Goal: Complete application form: Complete application form

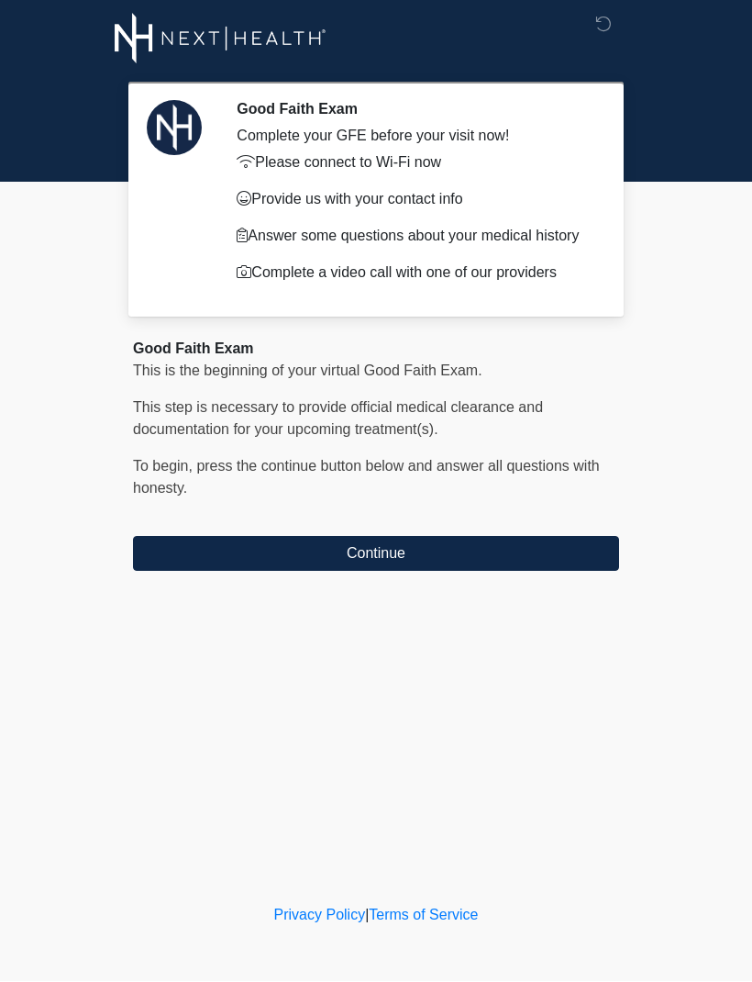
click at [518, 567] on button "Continue" at bounding box center [376, 554] width 486 height 35
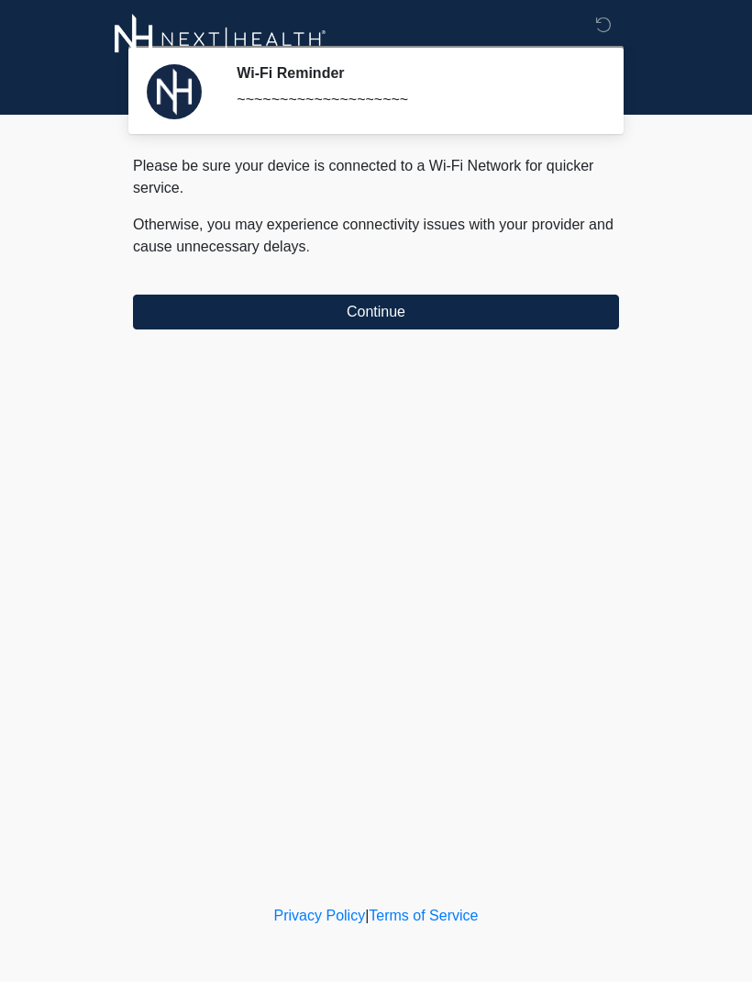
click at [574, 311] on button "Continue" at bounding box center [376, 312] width 486 height 35
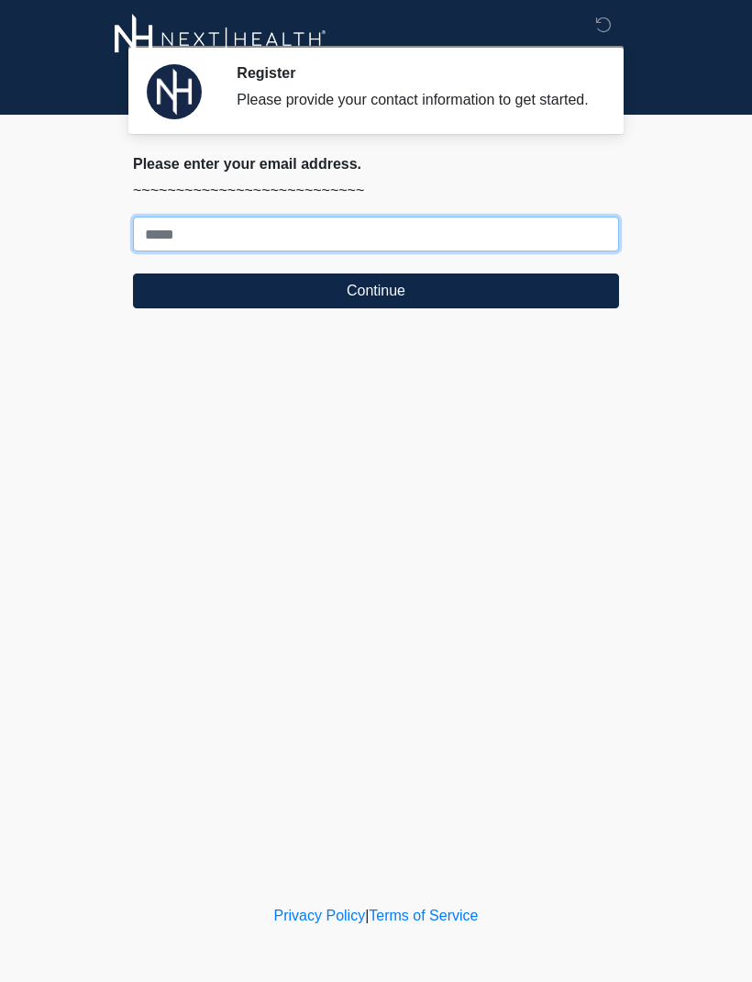
click at [548, 251] on input "Where should we email your treatment plan?" at bounding box center [376, 234] width 486 height 35
type input "**********"
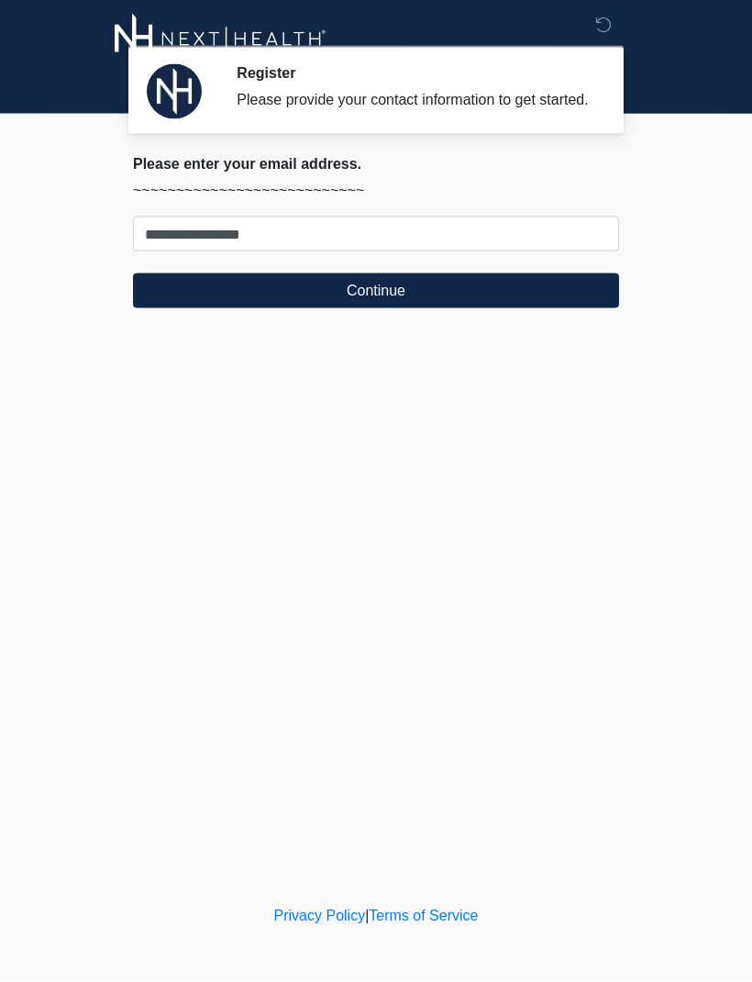
click at [513, 306] on button "Continue" at bounding box center [376, 290] width 486 height 35
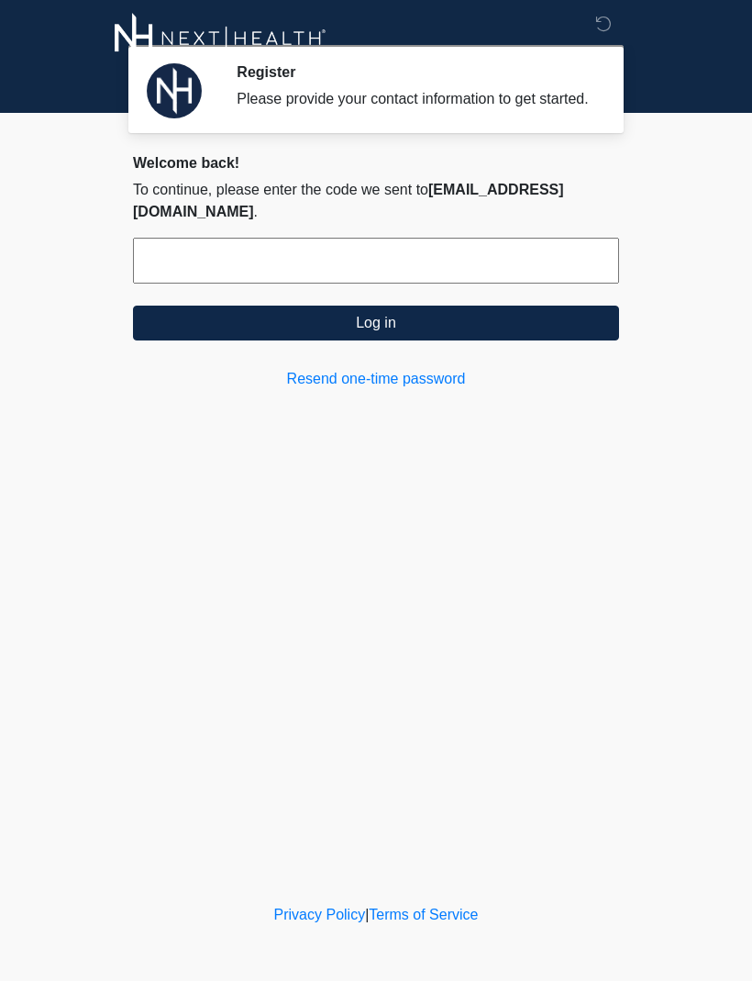
click at [277, 245] on input "text" at bounding box center [376, 262] width 486 height 46
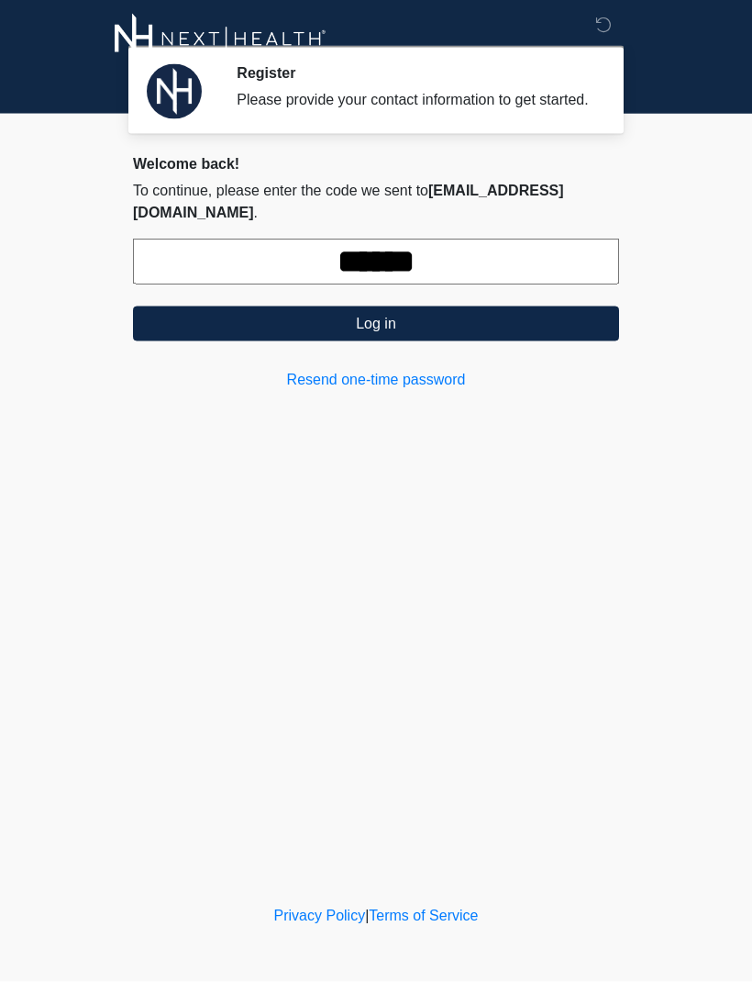
type input "******"
click at [470, 309] on button "Log in" at bounding box center [376, 323] width 486 height 35
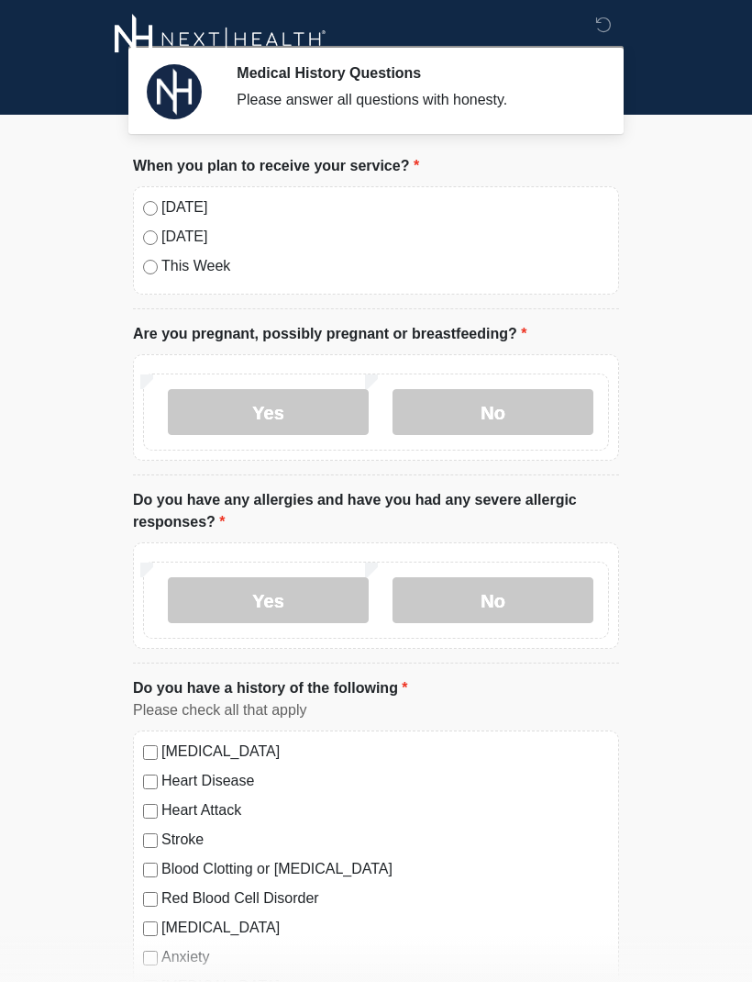
click at [162, 203] on label "[DATE]" at bounding box center [385, 207] width 448 height 22
click at [530, 421] on label "No" at bounding box center [493, 412] width 201 height 46
click at [551, 598] on label "No" at bounding box center [493, 600] width 201 height 46
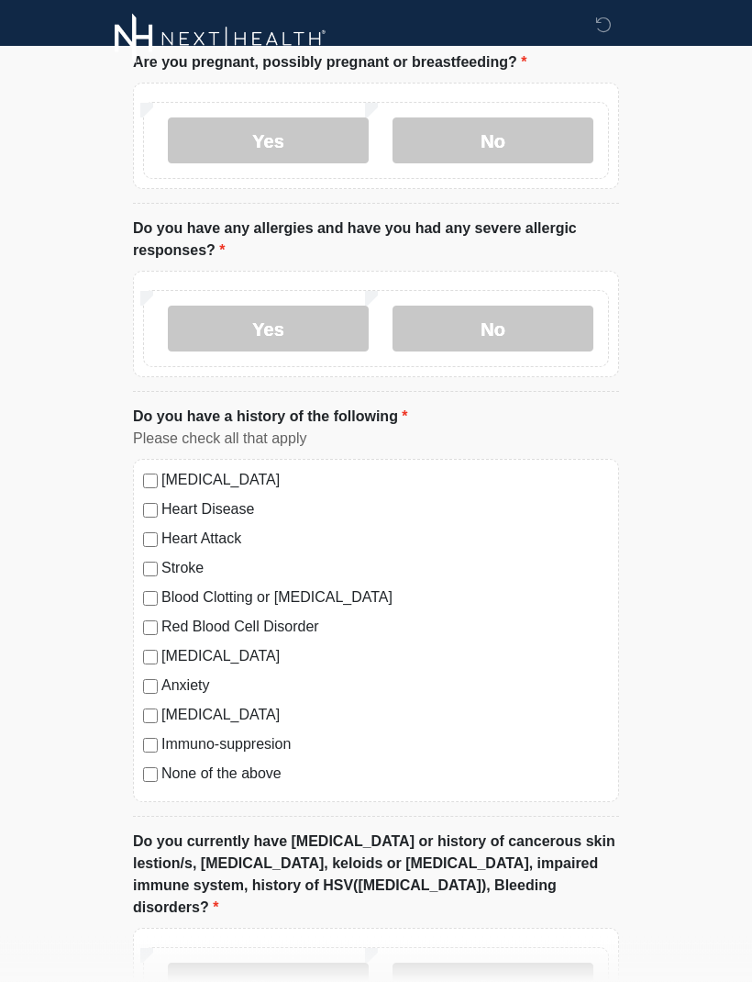
scroll to position [270, 0]
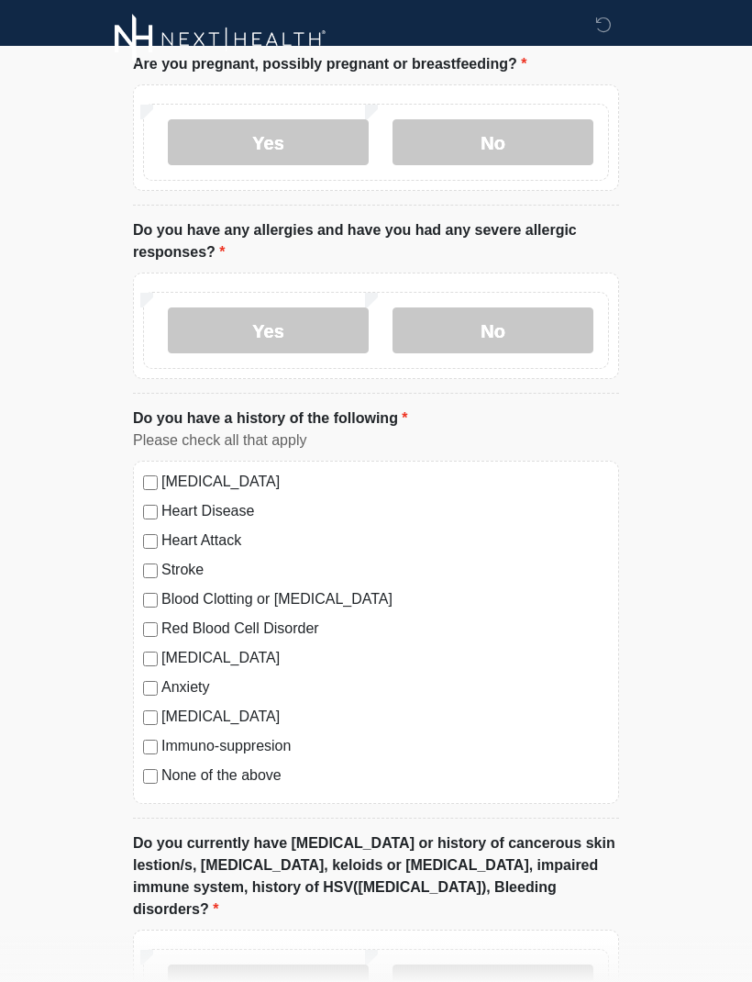
click at [256, 775] on label "None of the above" at bounding box center [385, 775] width 448 height 22
click at [517, 964] on label "No" at bounding box center [493, 987] width 201 height 46
click at [523, 964] on label "No" at bounding box center [493, 987] width 201 height 46
click at [529, 970] on label "No" at bounding box center [493, 987] width 201 height 46
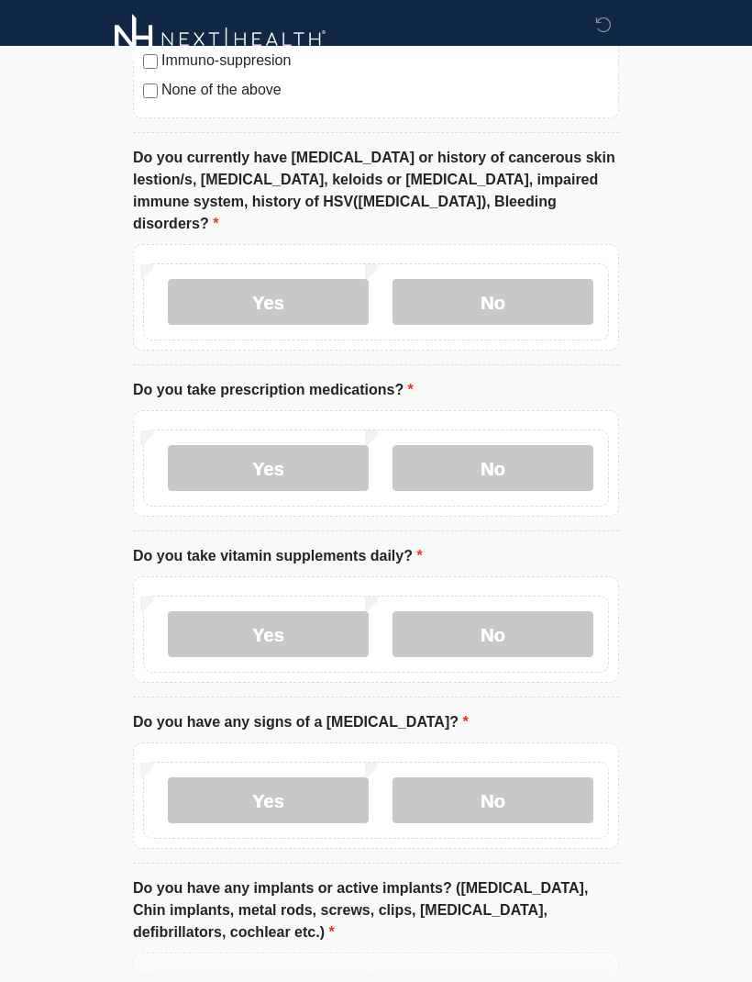
scroll to position [952, 0]
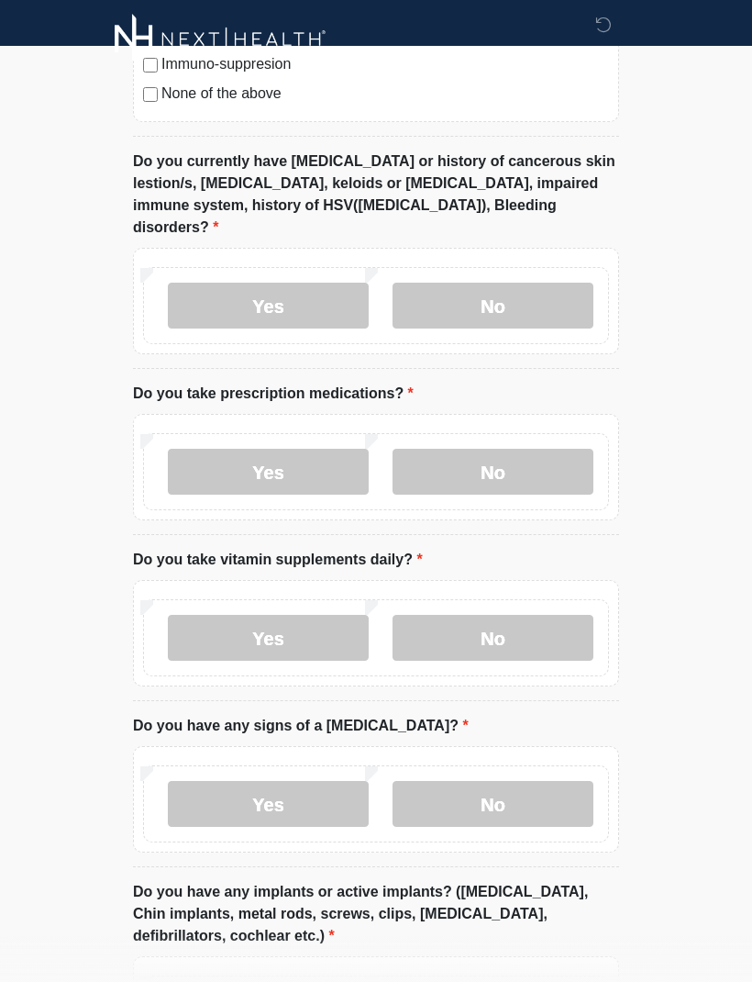
click at [513, 449] on label "No" at bounding box center [493, 472] width 201 height 46
click at [304, 615] on label "Yes" at bounding box center [268, 638] width 201 height 46
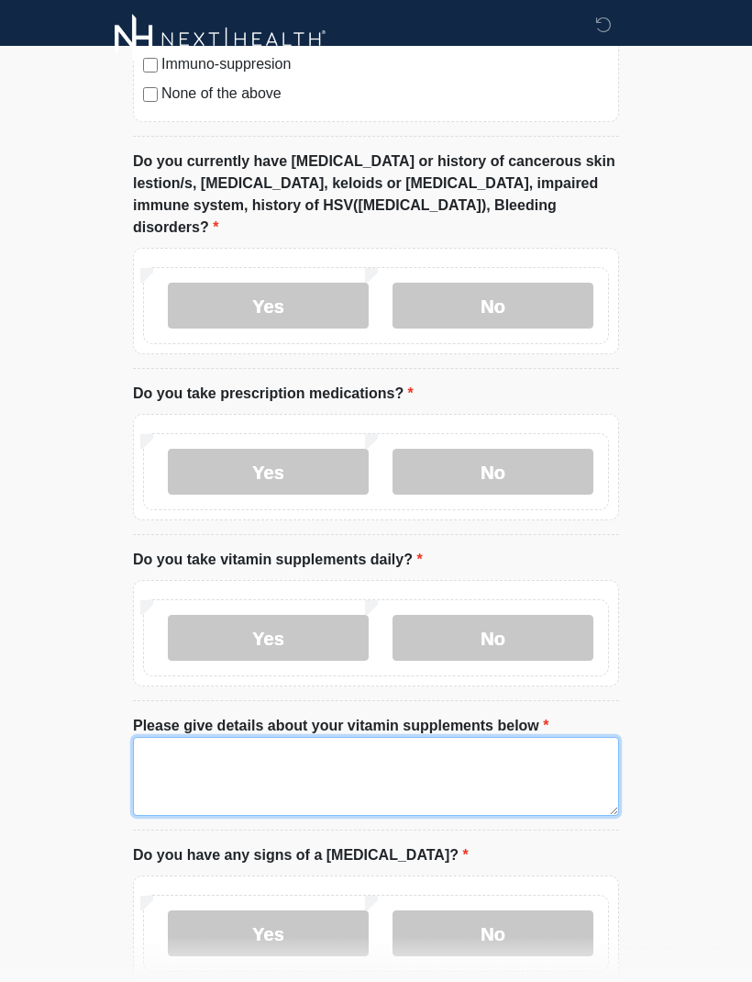
click at [409, 737] on textarea "Please give details about your vitamin supplements below" at bounding box center [376, 776] width 486 height 79
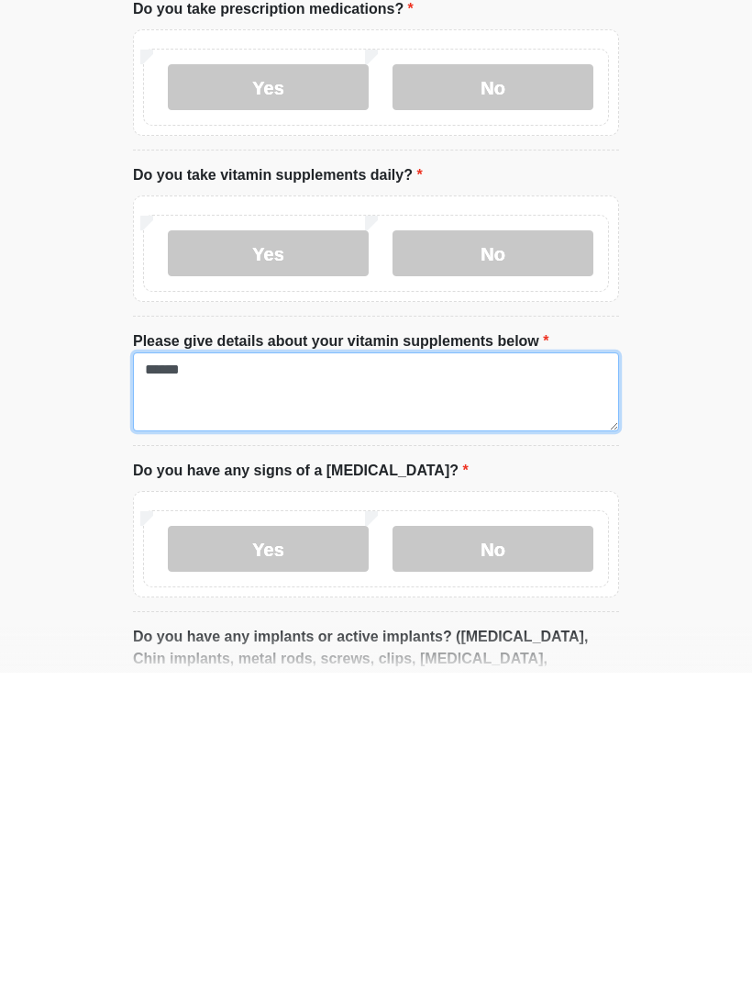
type textarea "*****"
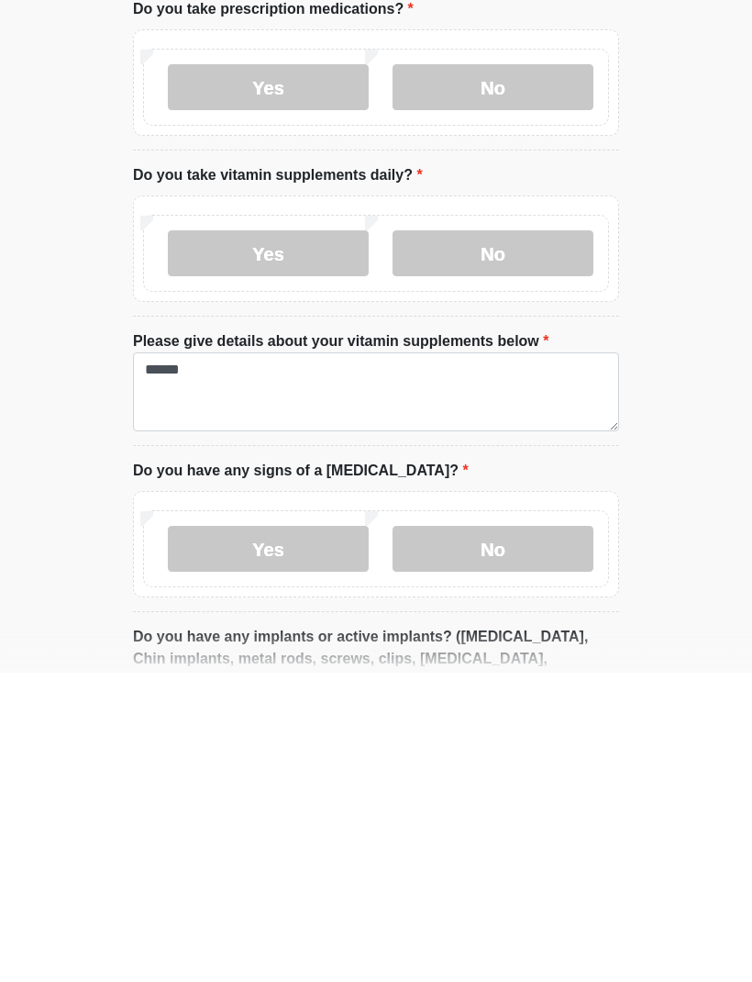
click at [535, 835] on label "No" at bounding box center [493, 858] width 201 height 46
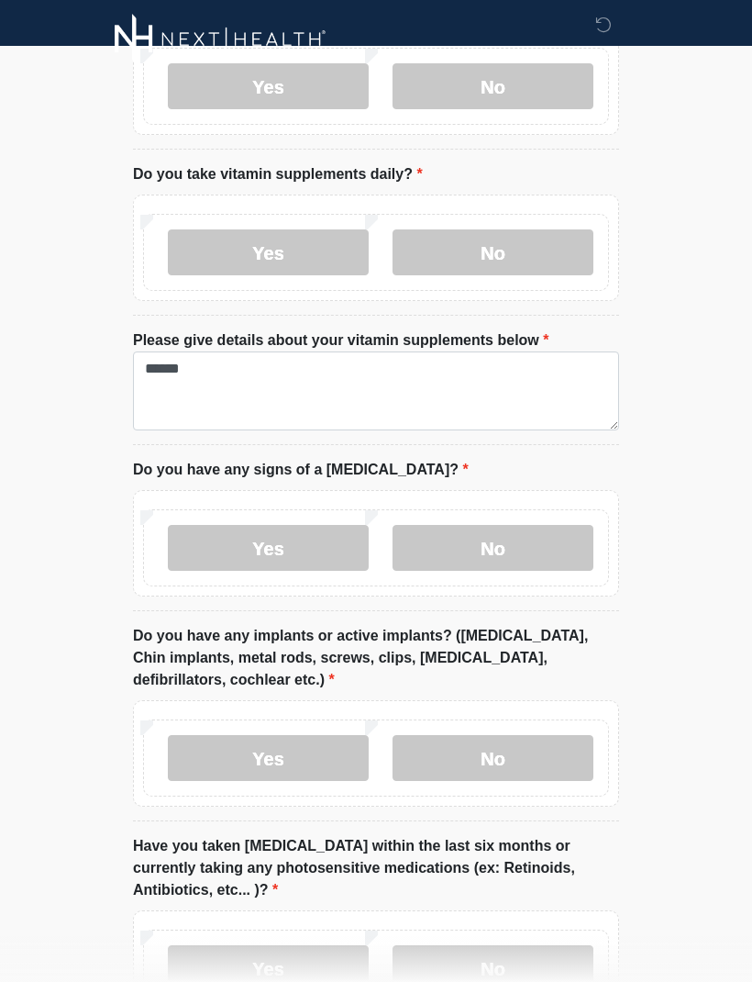
click at [539, 735] on label "No" at bounding box center [493, 758] width 201 height 46
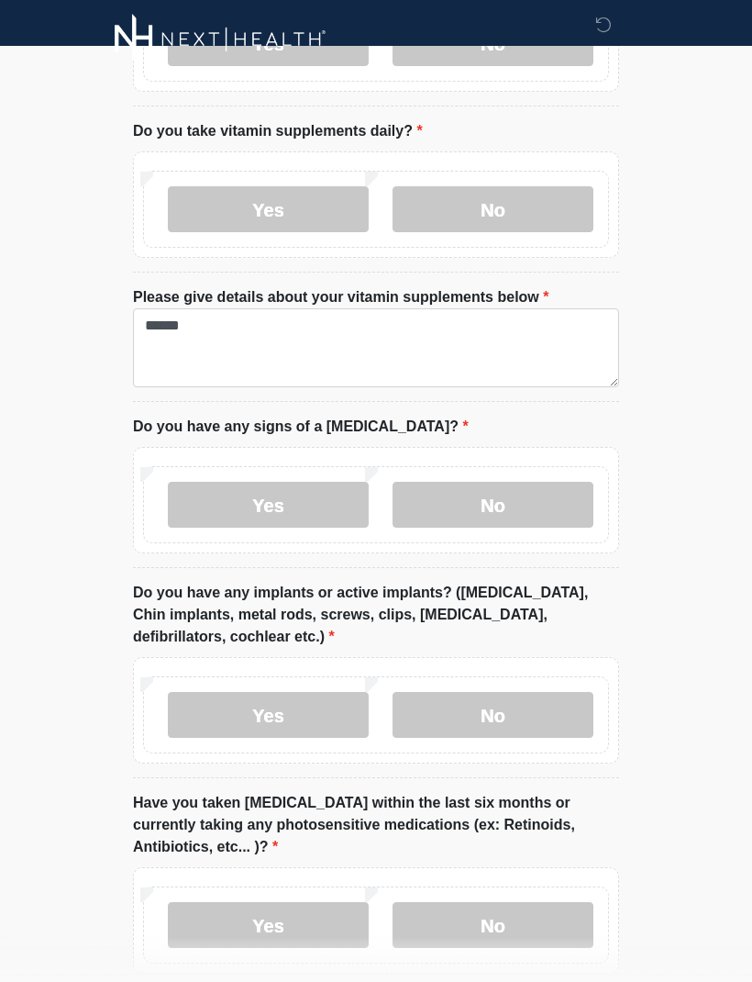
scroll to position [1448, 0]
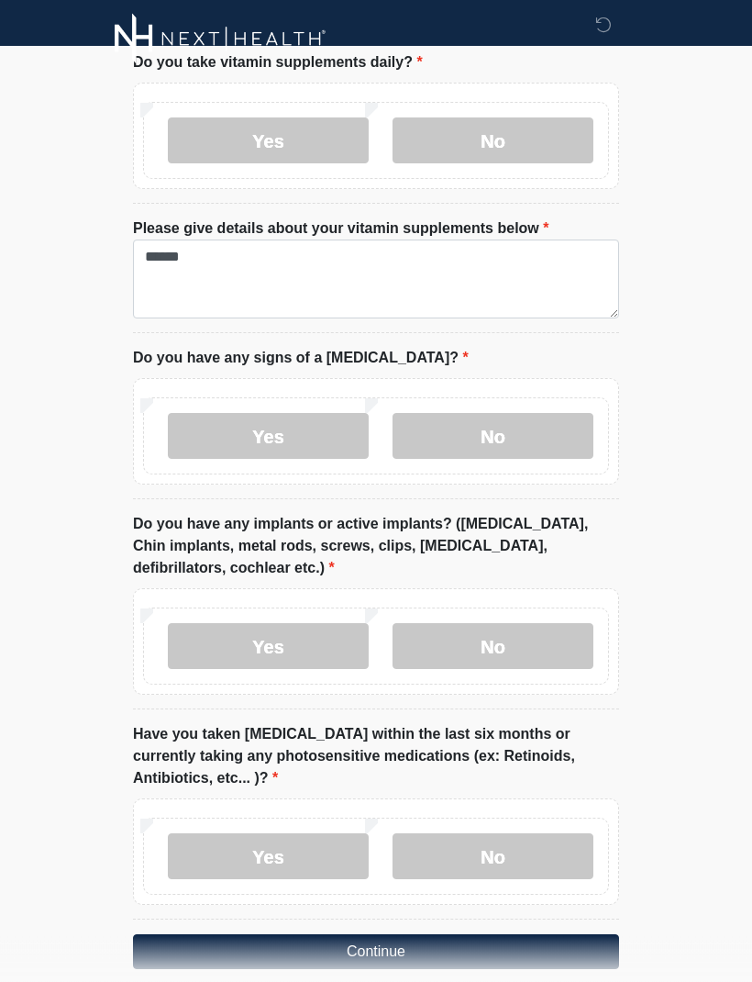
click at [536, 841] on label "No" at bounding box center [493, 857] width 201 height 46
click at [569, 935] on button "Continue" at bounding box center [376, 952] width 486 height 35
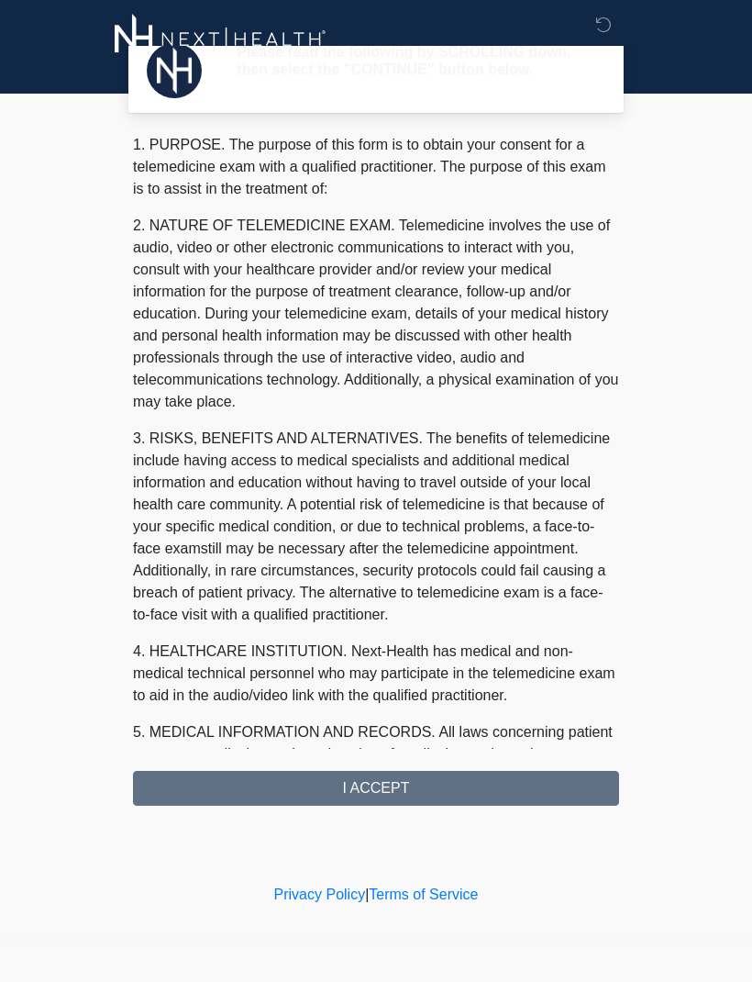
scroll to position [0, 0]
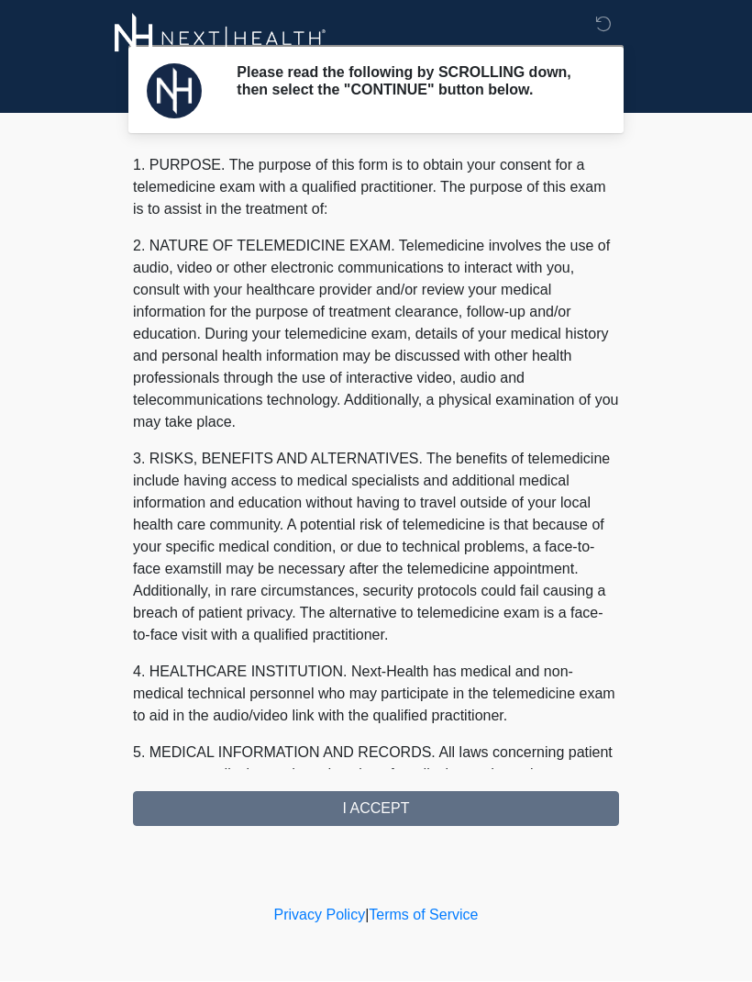
click at [495, 813] on div "1. PURPOSE. The purpose of this form is to obtain your consent for a telemedici…" at bounding box center [376, 491] width 486 height 672
click at [396, 804] on div "1. PURPOSE. The purpose of this form is to obtain your consent for a telemedici…" at bounding box center [376, 491] width 486 height 672
click at [380, 827] on div "1. PURPOSE. The purpose of this form is to obtain your consent for a telemedici…" at bounding box center [376, 491] width 486 height 672
click at [385, 814] on div "1. PURPOSE. The purpose of this form is to obtain your consent for a telemedici…" at bounding box center [376, 491] width 486 height 672
click at [531, 818] on div "1. PURPOSE. The purpose of this form is to obtain your consent for a telemedici…" at bounding box center [376, 491] width 486 height 672
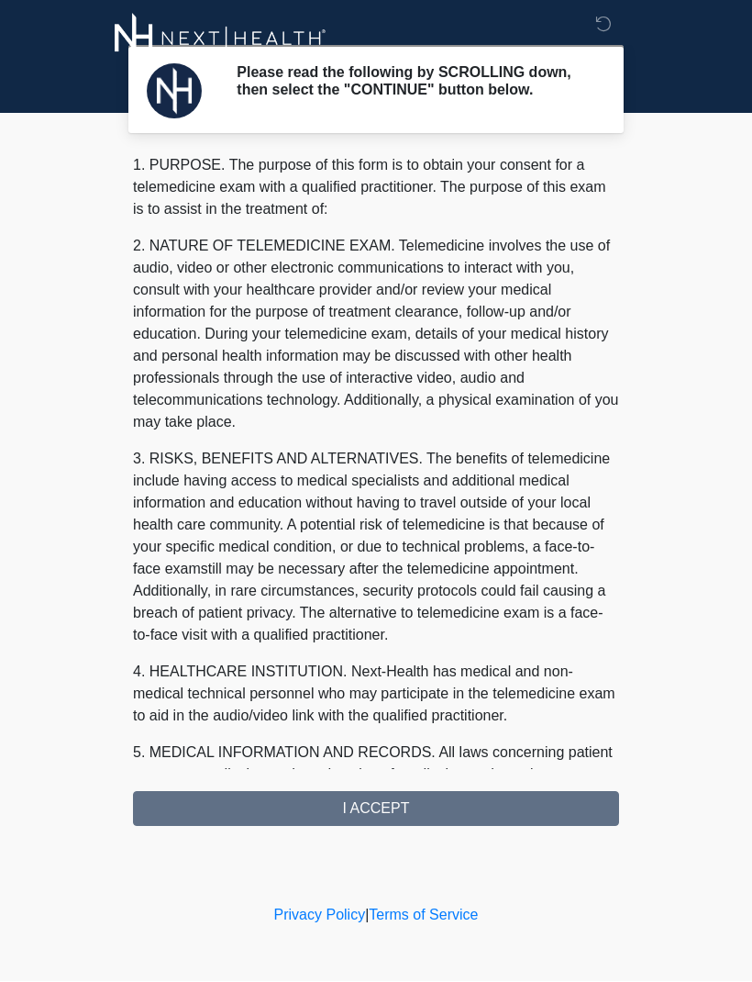
click at [376, 823] on div "1. PURPOSE. The purpose of this form is to obtain your consent for a telemedici…" at bounding box center [376, 491] width 486 height 672
click at [395, 825] on div "1. PURPOSE. The purpose of this form is to obtain your consent for a telemedici…" at bounding box center [376, 491] width 486 height 672
click at [415, 827] on div "1. PURPOSE. The purpose of this form is to obtain your consent for a telemedici…" at bounding box center [376, 491] width 486 height 672
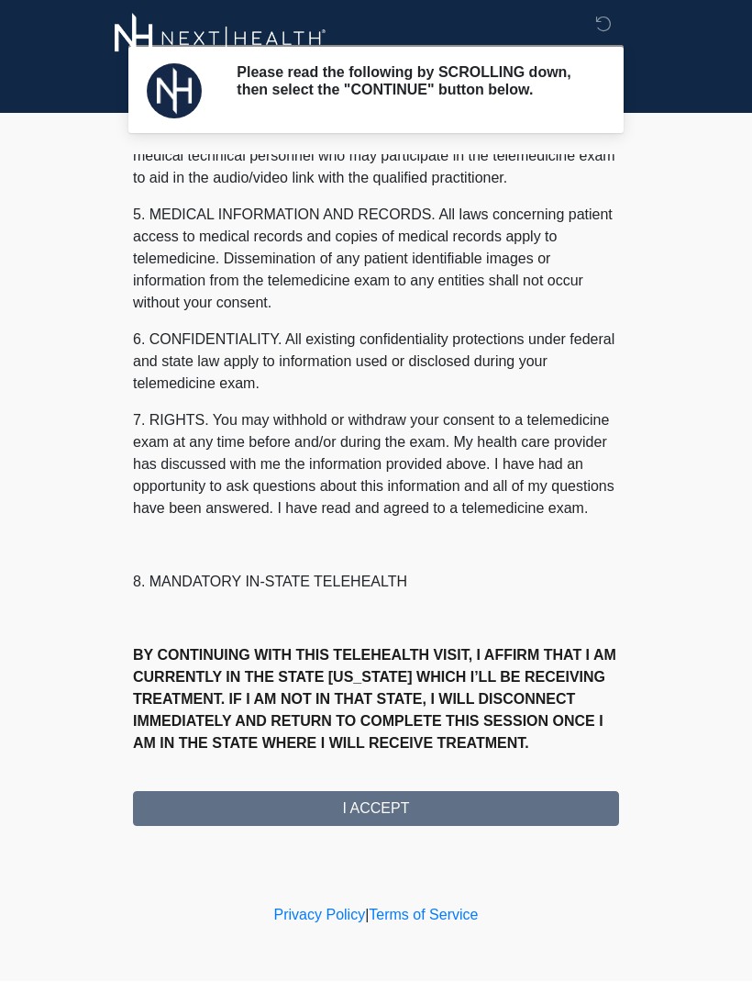
scroll to position [582, 0]
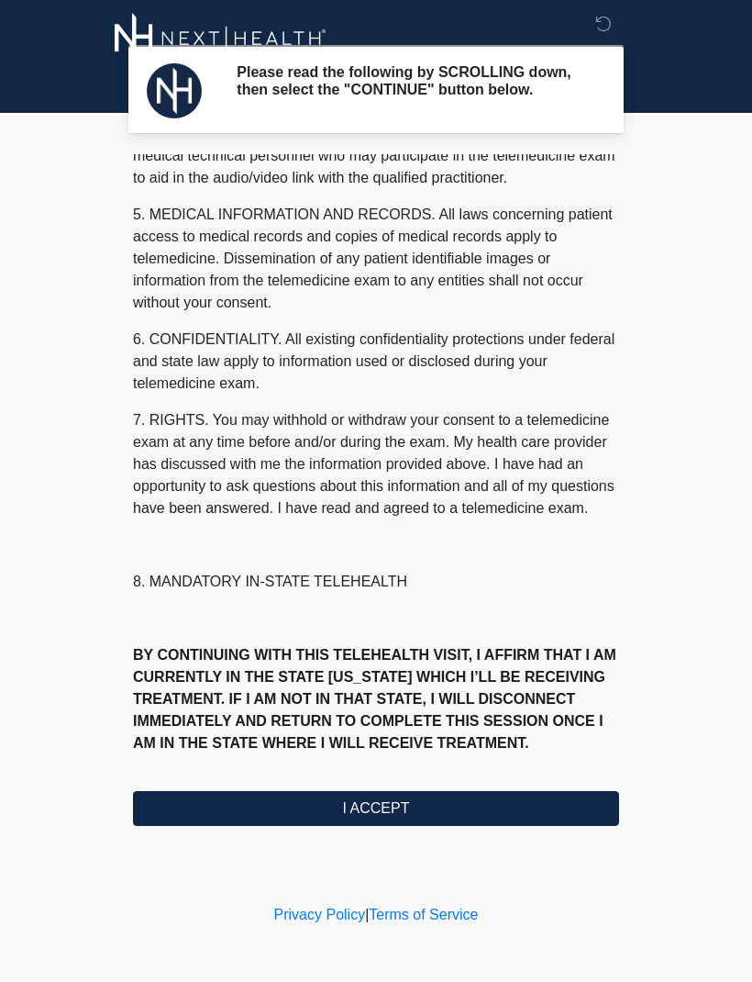
click at [457, 817] on button "I ACCEPT" at bounding box center [376, 809] width 486 height 35
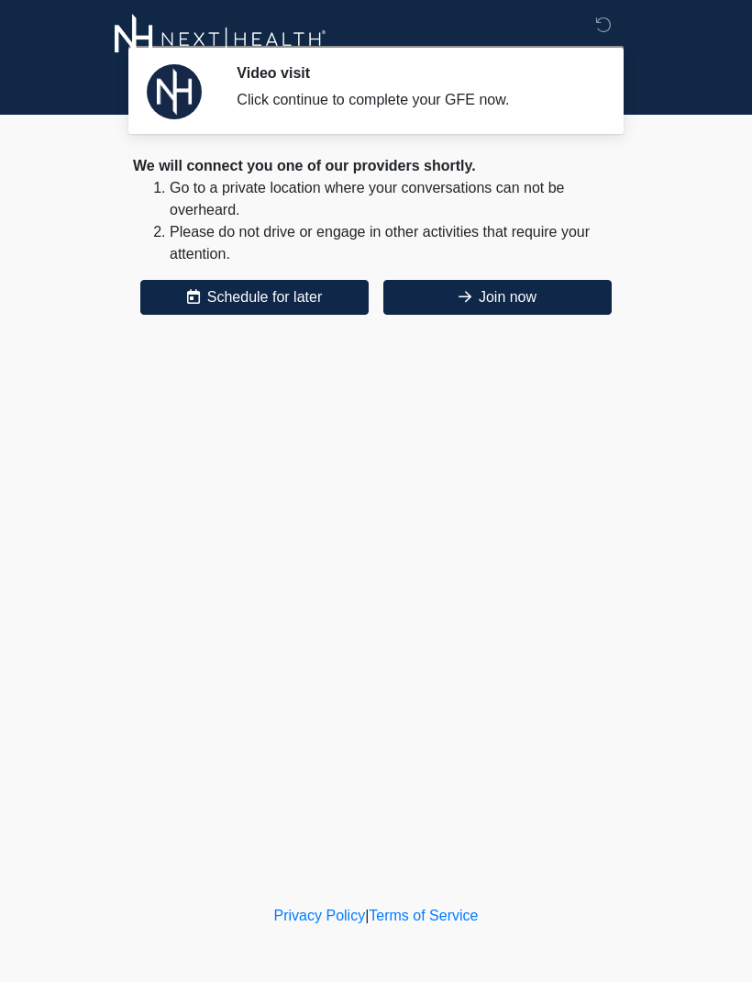
click at [533, 294] on button "Join now" at bounding box center [498, 297] width 228 height 35
